Goal: Information Seeking & Learning: Learn about a topic

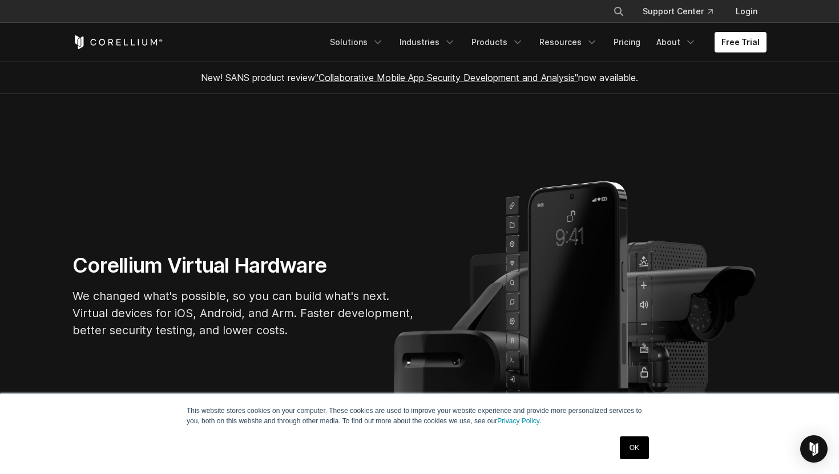
click at [633, 444] on link "OK" at bounding box center [634, 447] width 29 height 23
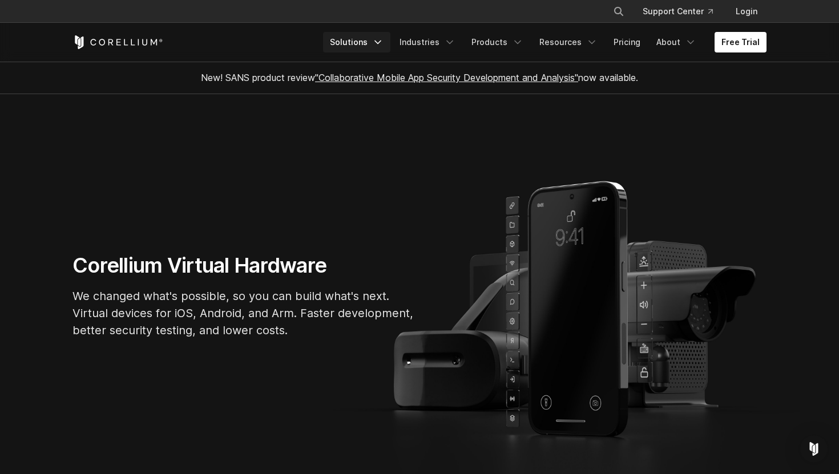
click at [357, 37] on link "Solutions" at bounding box center [356, 42] width 67 height 21
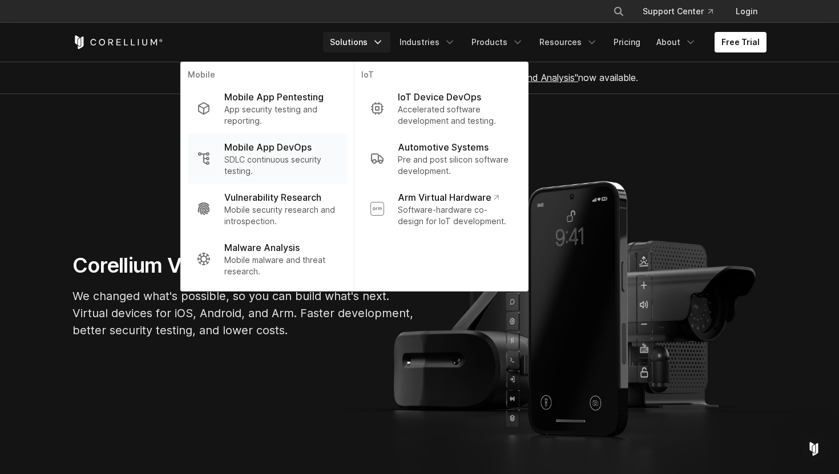
click at [311, 157] on p "SDLC continuous security testing." at bounding box center [281, 165] width 114 height 23
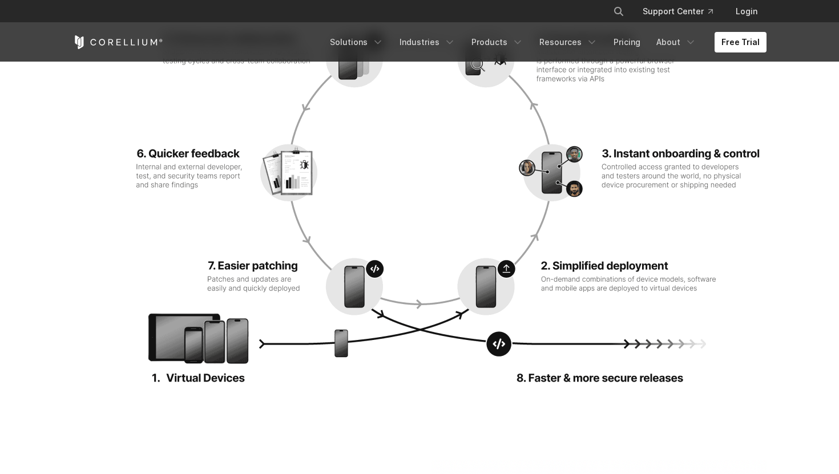
scroll to position [1543, 0]
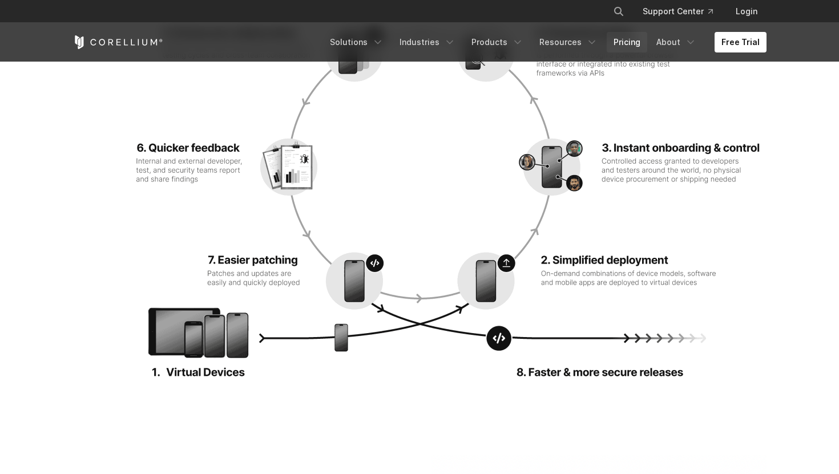
click at [634, 48] on link "Pricing" at bounding box center [626, 42] width 41 height 21
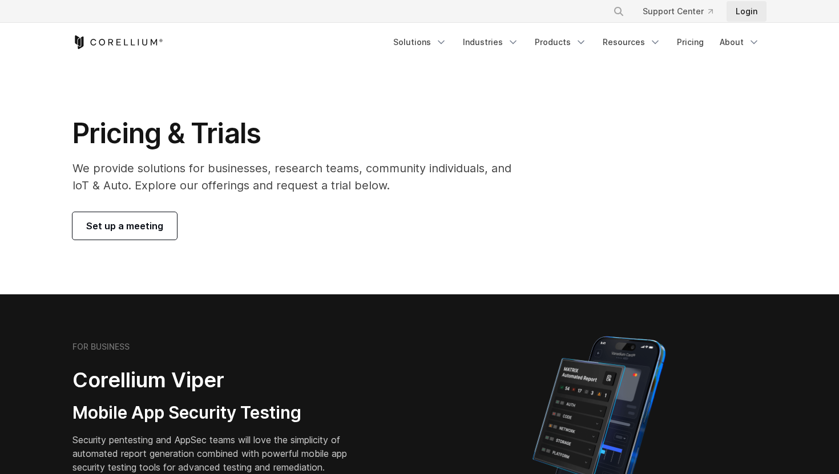
click at [755, 11] on link "Login" at bounding box center [746, 11] width 40 height 21
drag, startPoint x: 282, startPoint y: 331, endPoint x: 243, endPoint y: 308, distance: 45.3
click at [244, 308] on section "FOR BUSINESS Corellium Viper Mobile App Security Testing Security pentesting an…" at bounding box center [419, 430] width 839 height 273
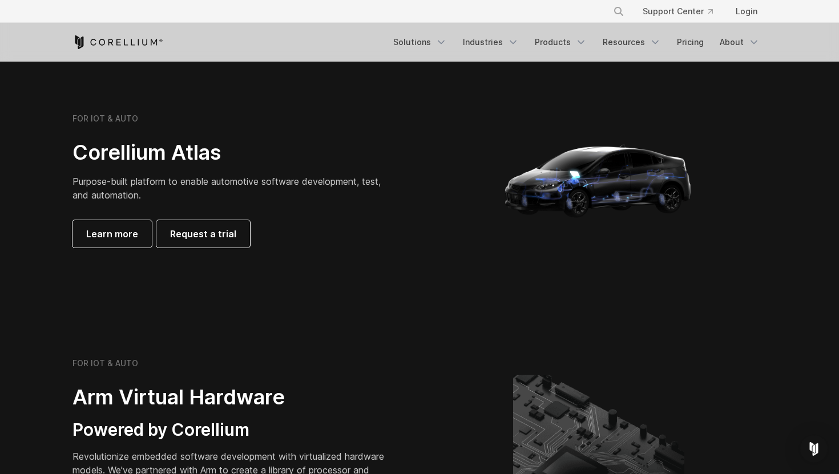
scroll to position [1077, 0]
